Goal: Information Seeking & Learning: Learn about a topic

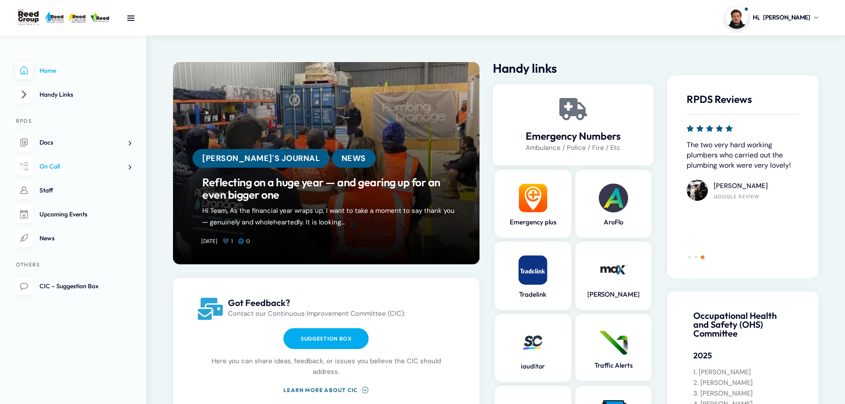
click at [128, 169] on span at bounding box center [126, 166] width 9 height 9
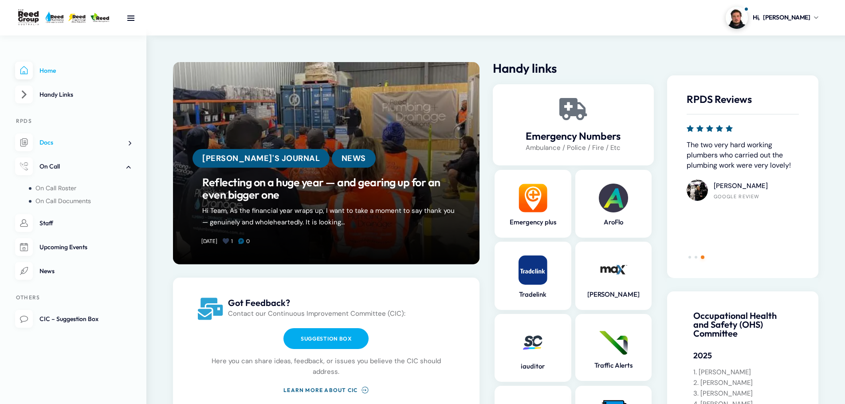
click at [126, 145] on span at bounding box center [126, 142] width 9 height 9
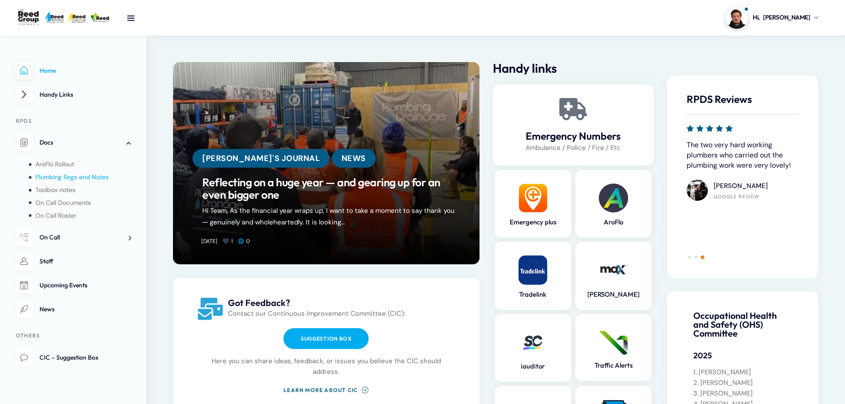
click at [63, 177] on span "Plumbing Regs and Notes" at bounding box center [71, 177] width 73 height 8
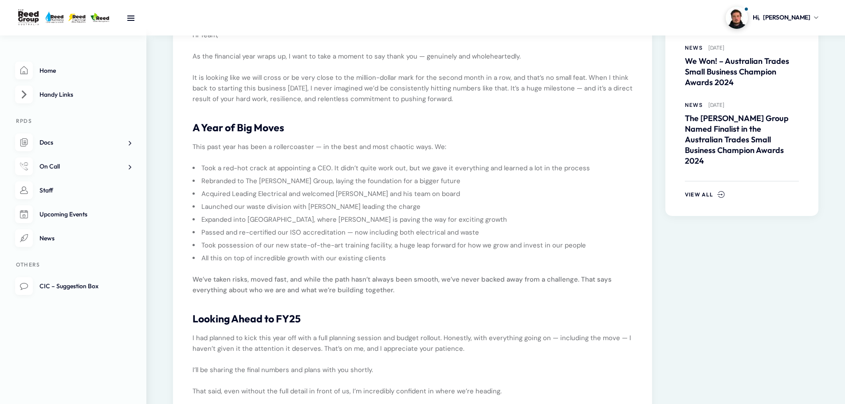
scroll to position [222, 0]
